Goal: Ask a question

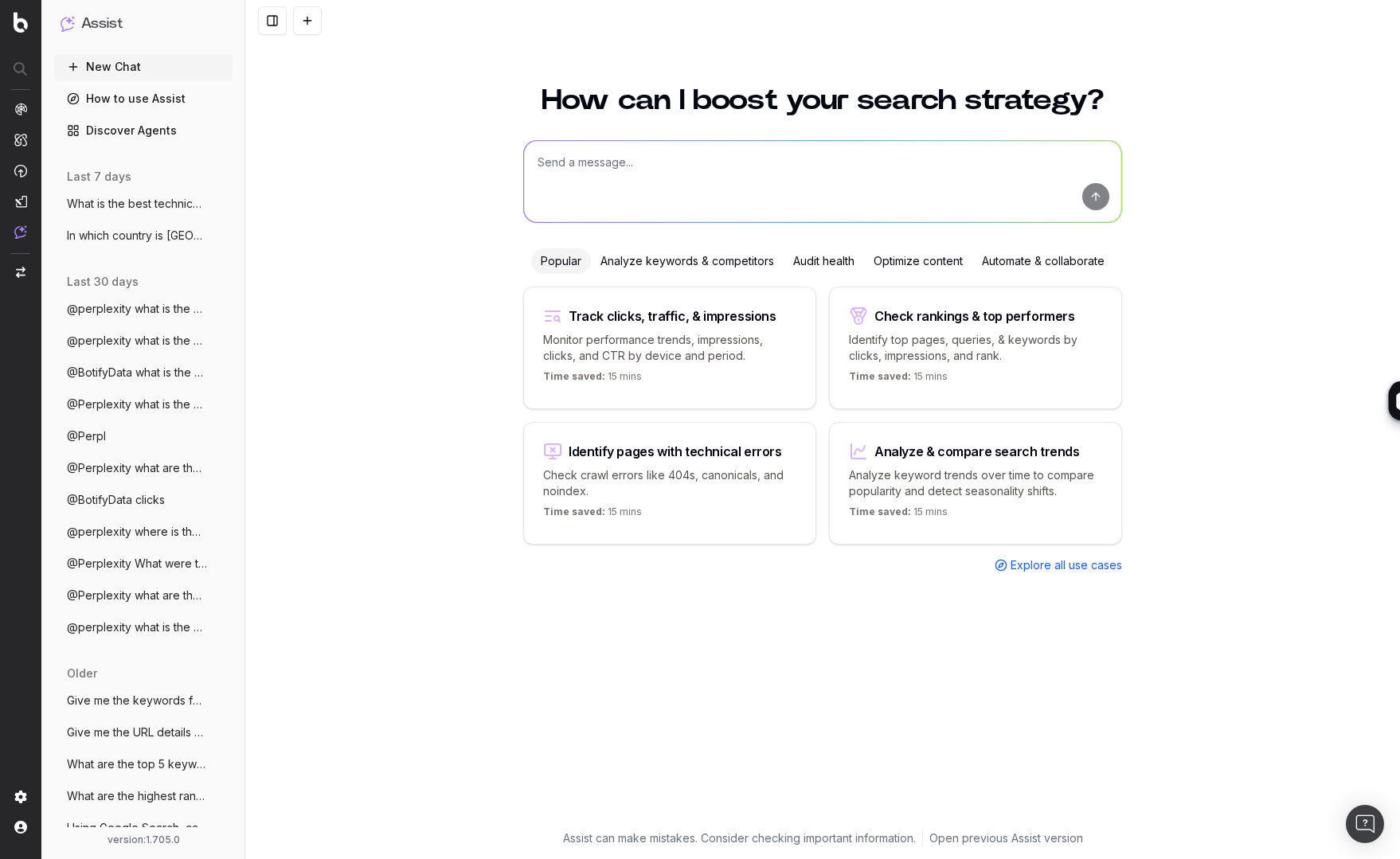
click at [612, 161] on textarea at bounding box center [822, 182] width 597 height 81
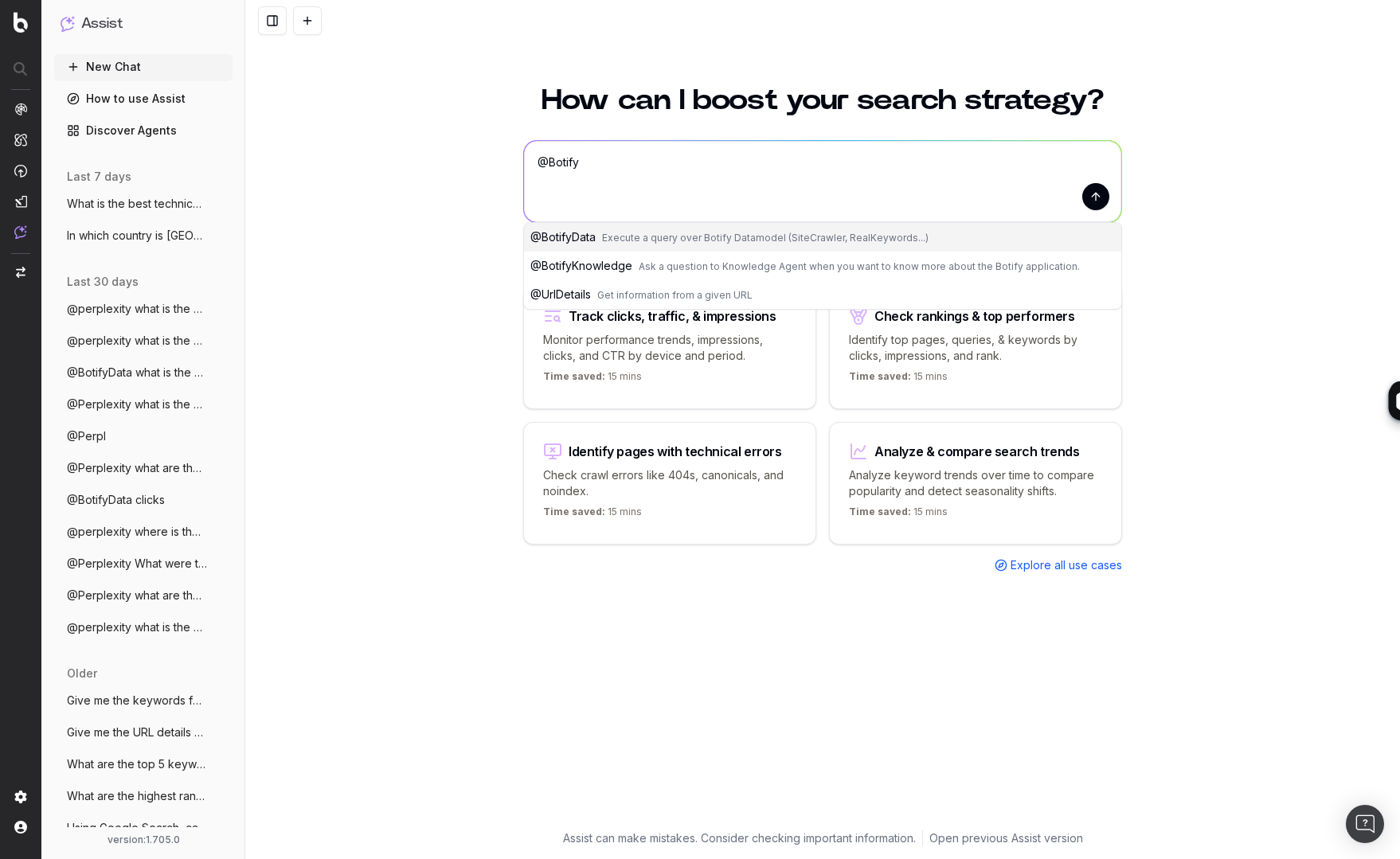
click at [614, 233] on span "Execute a query over Botify Datamodel (SiteCrawler, RealKeywords...)" at bounding box center [765, 238] width 327 height 12
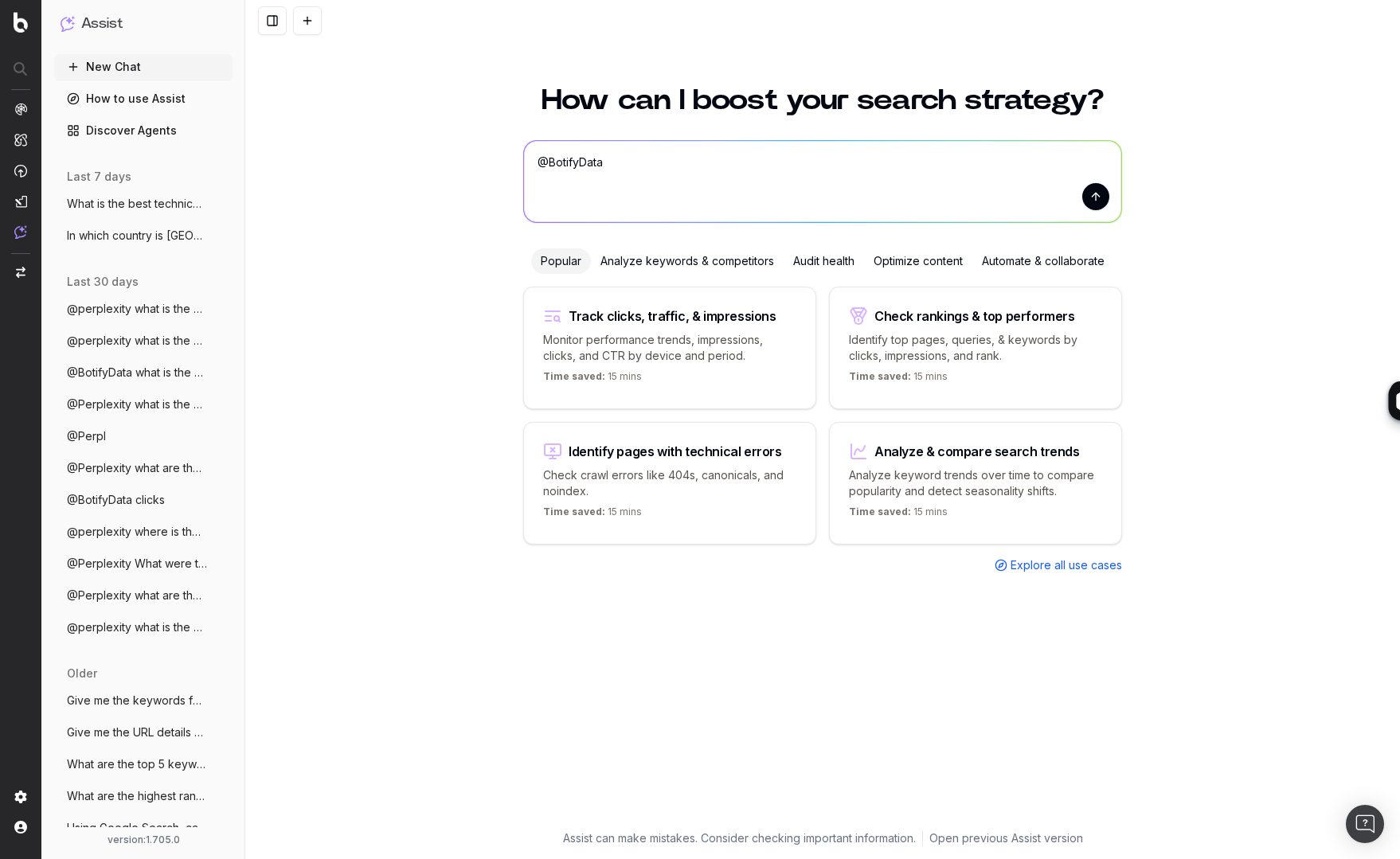
click at [663, 161] on textarea "@BotifyData" at bounding box center [822, 182] width 597 height 81
click at [724, 161] on textarea "@BotifyData Cicks by device from 1 September to 10 September 2025" at bounding box center [822, 182] width 597 height 81
type textarea "@BotifyData Cicks by device from 1st September to 10 September 2025"
click at [1096, 197] on button "submit" at bounding box center [1095, 196] width 27 height 27
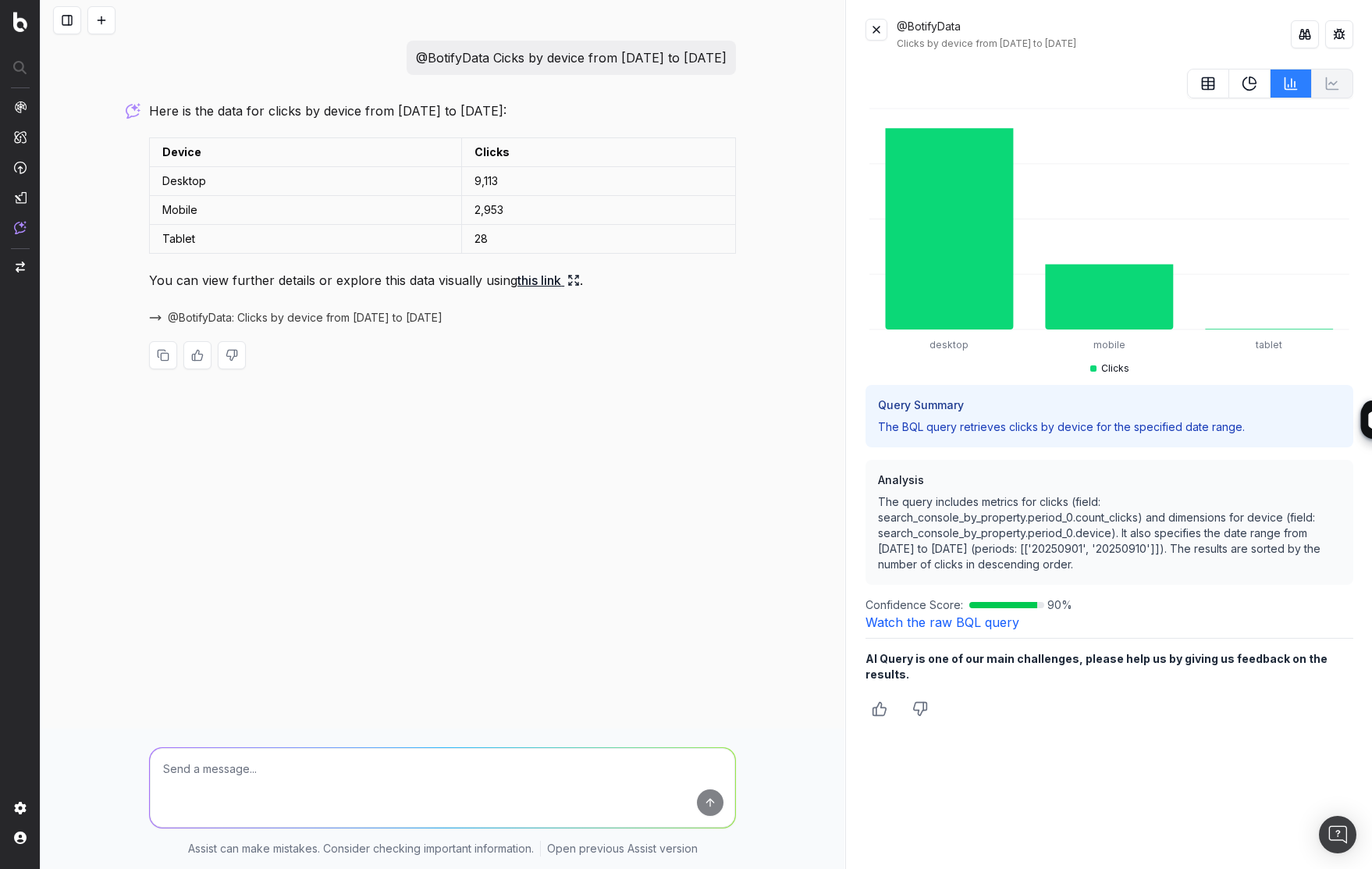
click at [362, 467] on div "@BotifyData Cicks by device from 1st September to 10 September 2025 Here is the…" at bounding box center [442, 434] width 804 height 869
click at [677, 372] on div "Here is the data for clicks by device from 1st September to 10th September 2025…" at bounding box center [443, 247] width 587 height 294
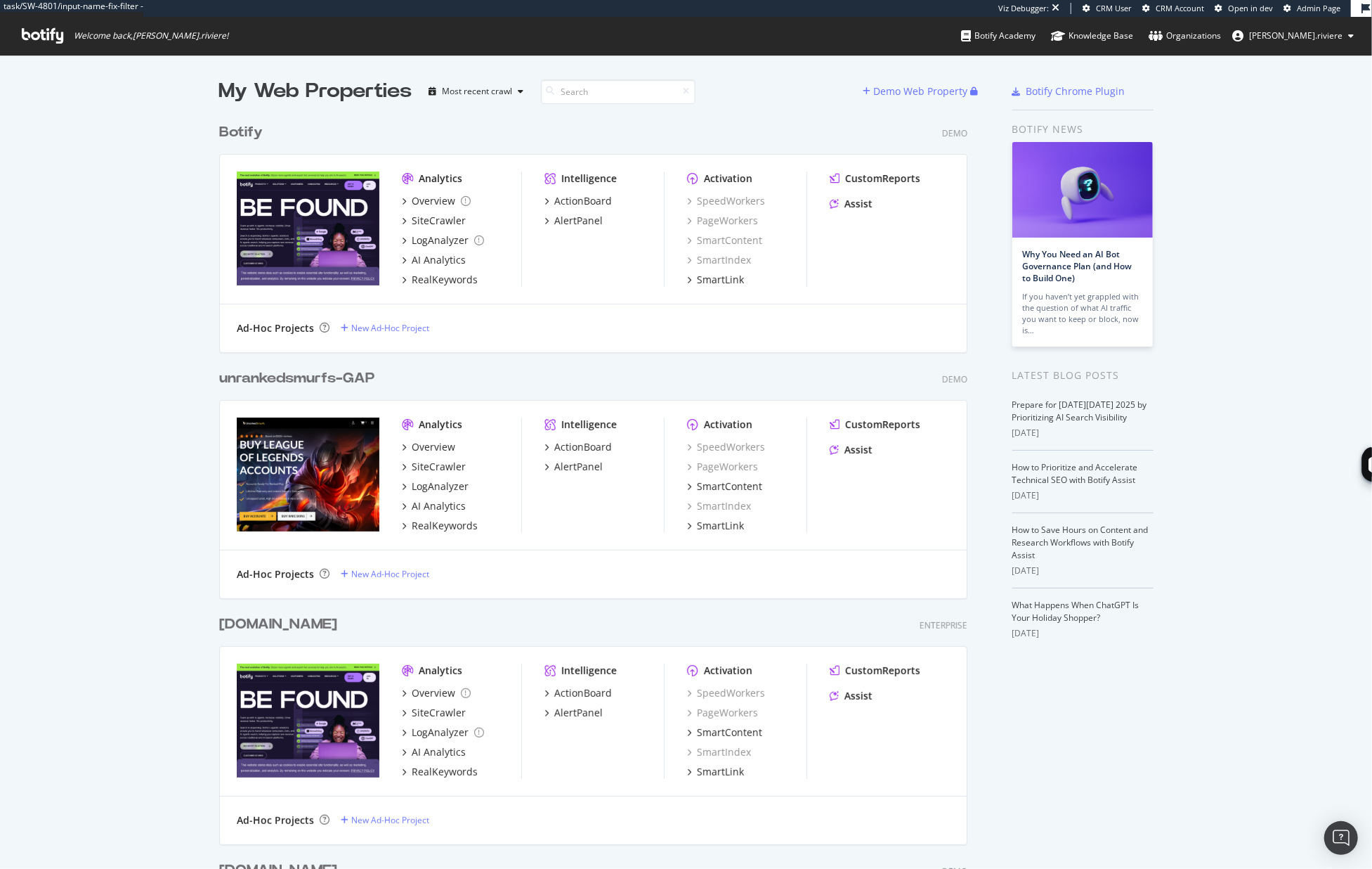
scroll to position [869, 1372]
